Goal: Task Accomplishment & Management: Manage account settings

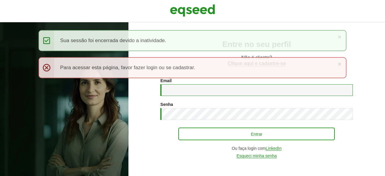
type input "**********"
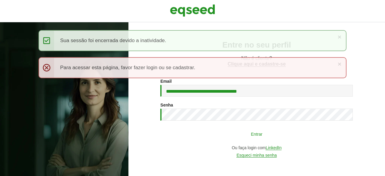
click at [258, 133] on button "Entrar" at bounding box center [256, 133] width 156 height 11
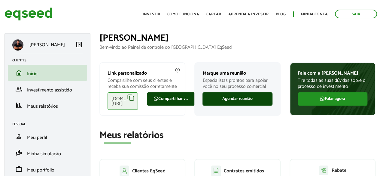
click at [258, 133] on h2 "Meus relatórios" at bounding box center [238, 135] width 276 height 11
